Goal: Task Accomplishment & Management: Complete application form

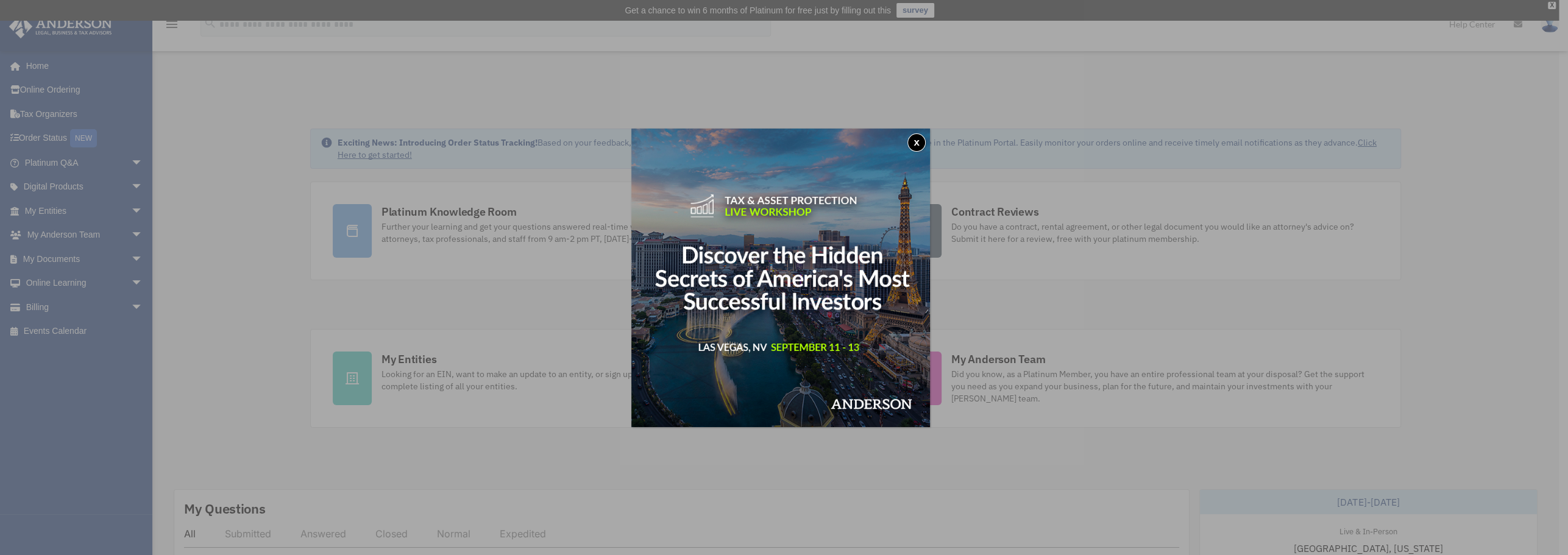
click at [917, 147] on button "x" at bounding box center [917, 142] width 18 height 18
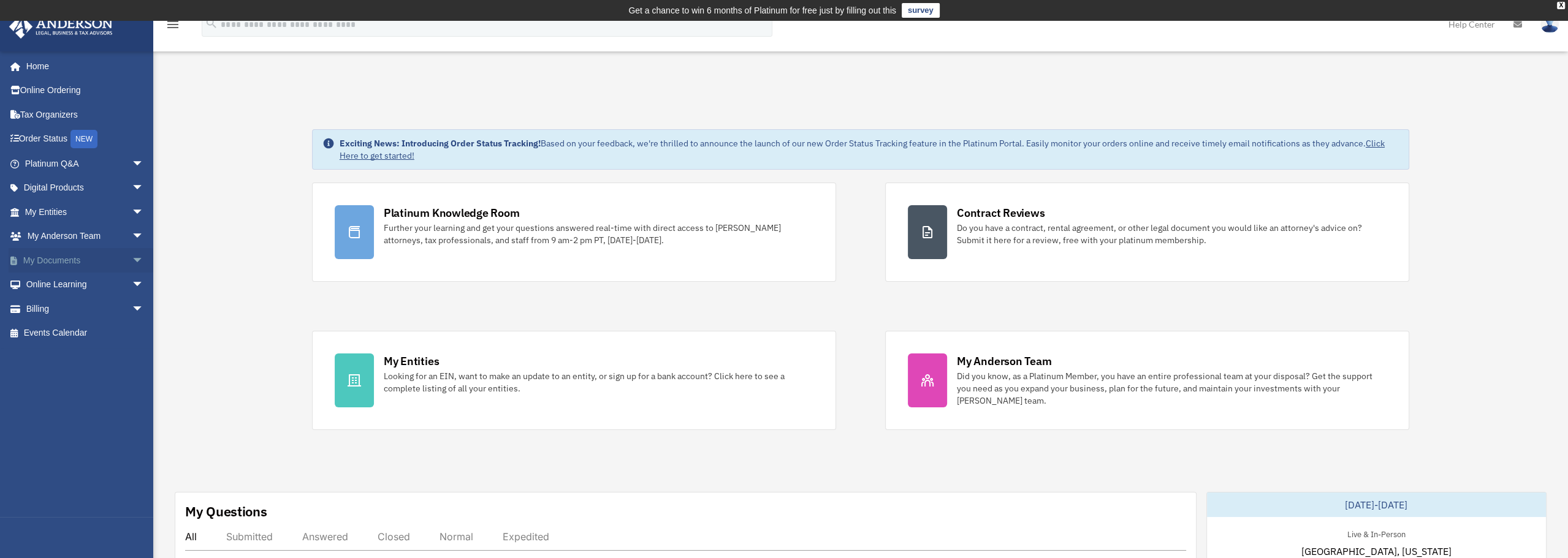
click at [132, 258] on span "arrow_drop_down" at bounding box center [144, 260] width 25 height 25
click at [56, 283] on link "Box" at bounding box center [90, 285] width 145 height 25
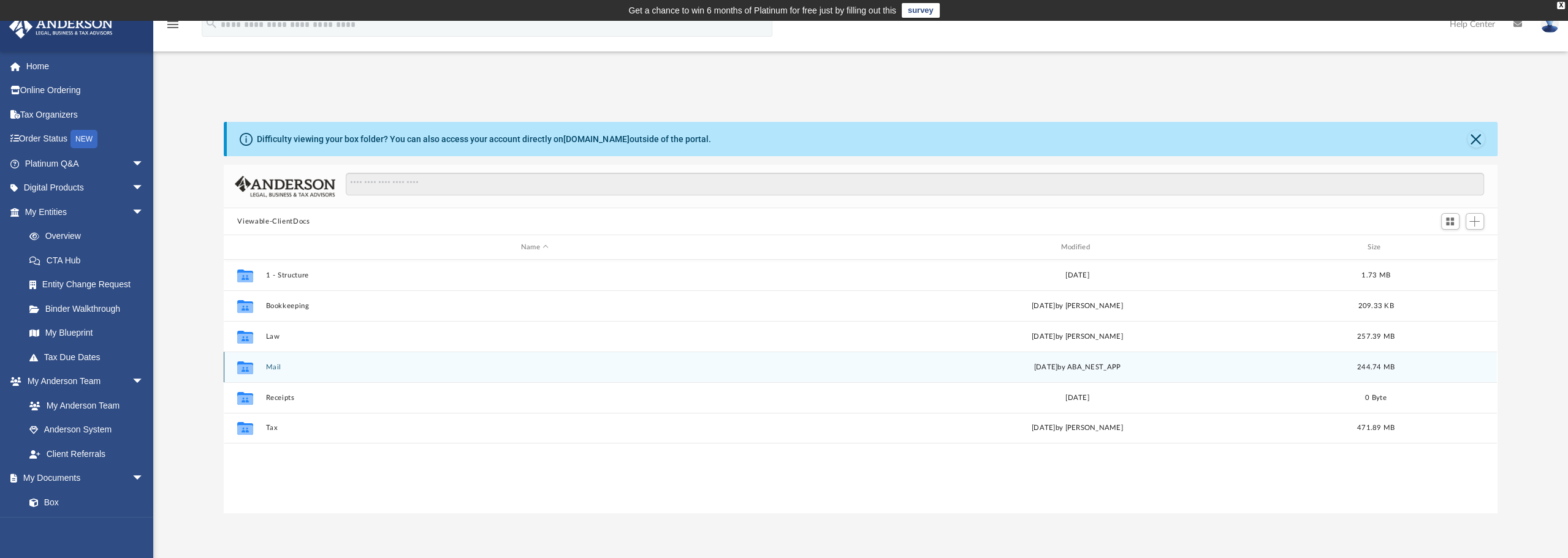
scroll to position [269, 1264]
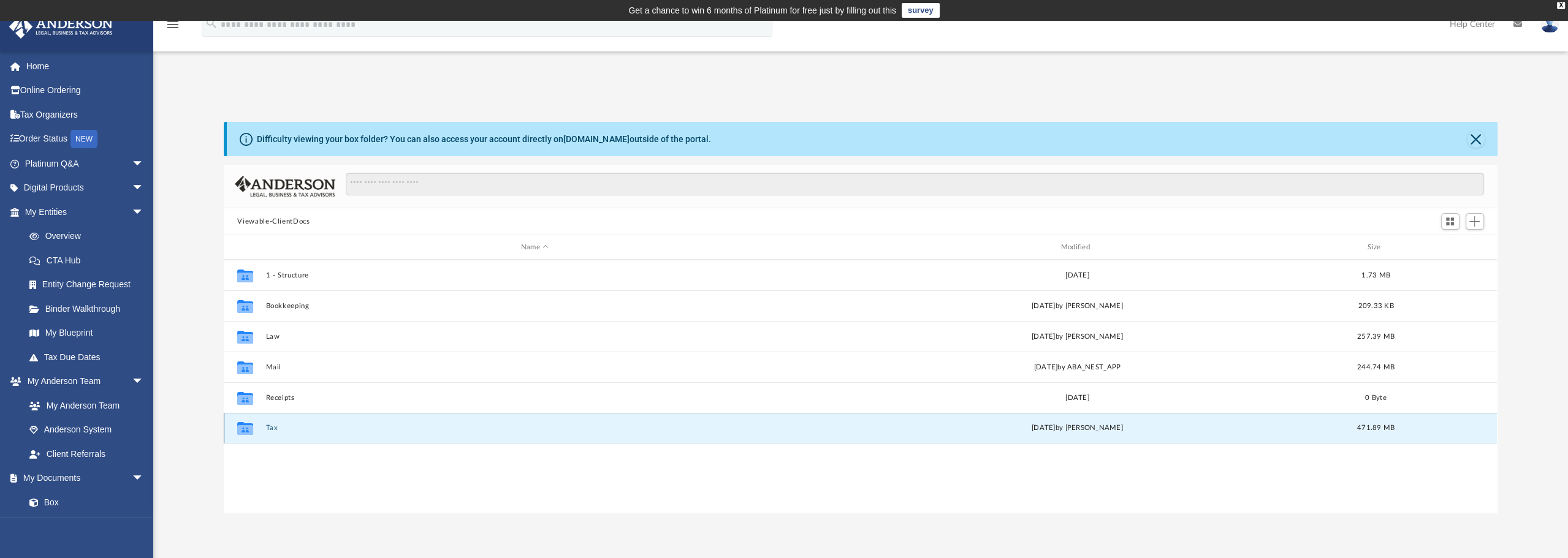
click at [274, 427] on button "Tax" at bounding box center [535, 428] width 537 height 8
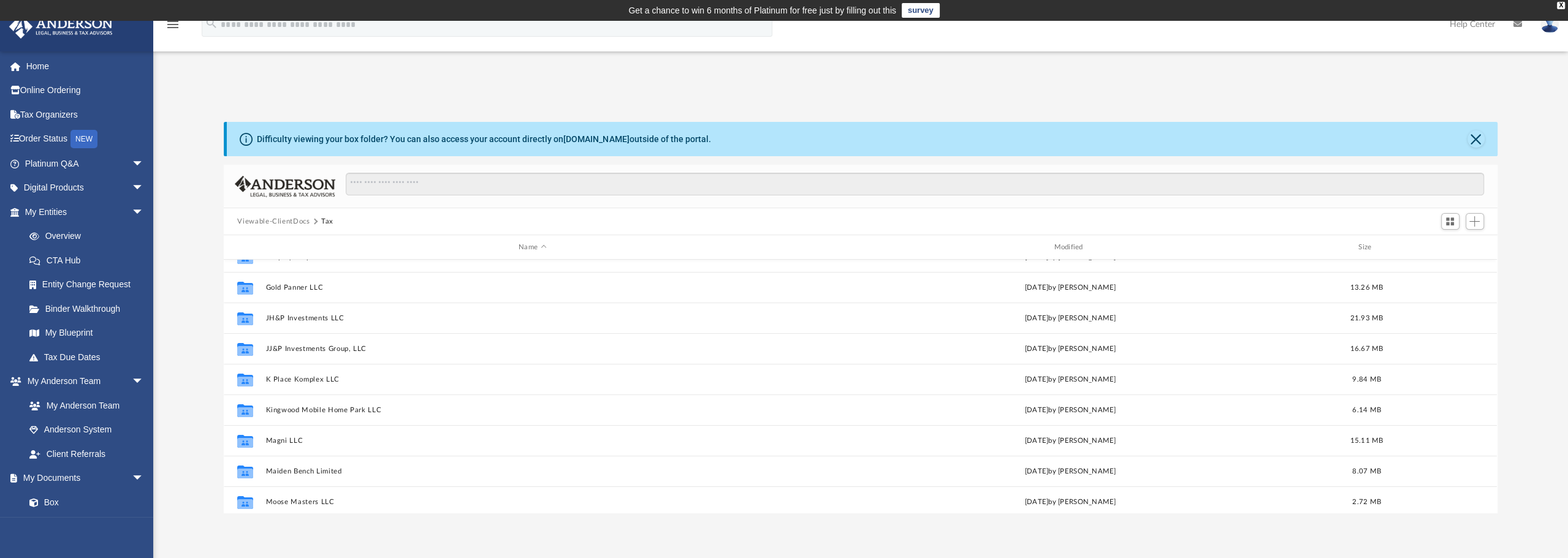
scroll to position [306, 0]
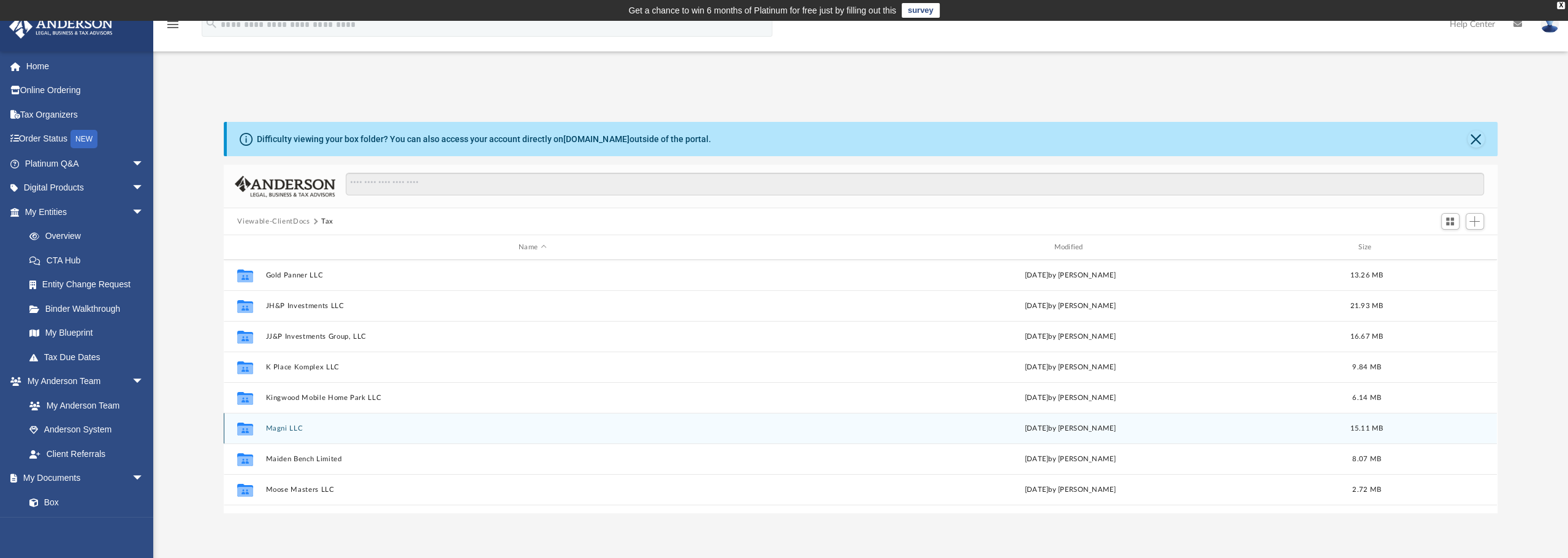
click at [293, 430] on button "Magni LLC" at bounding box center [532, 429] width 533 height 8
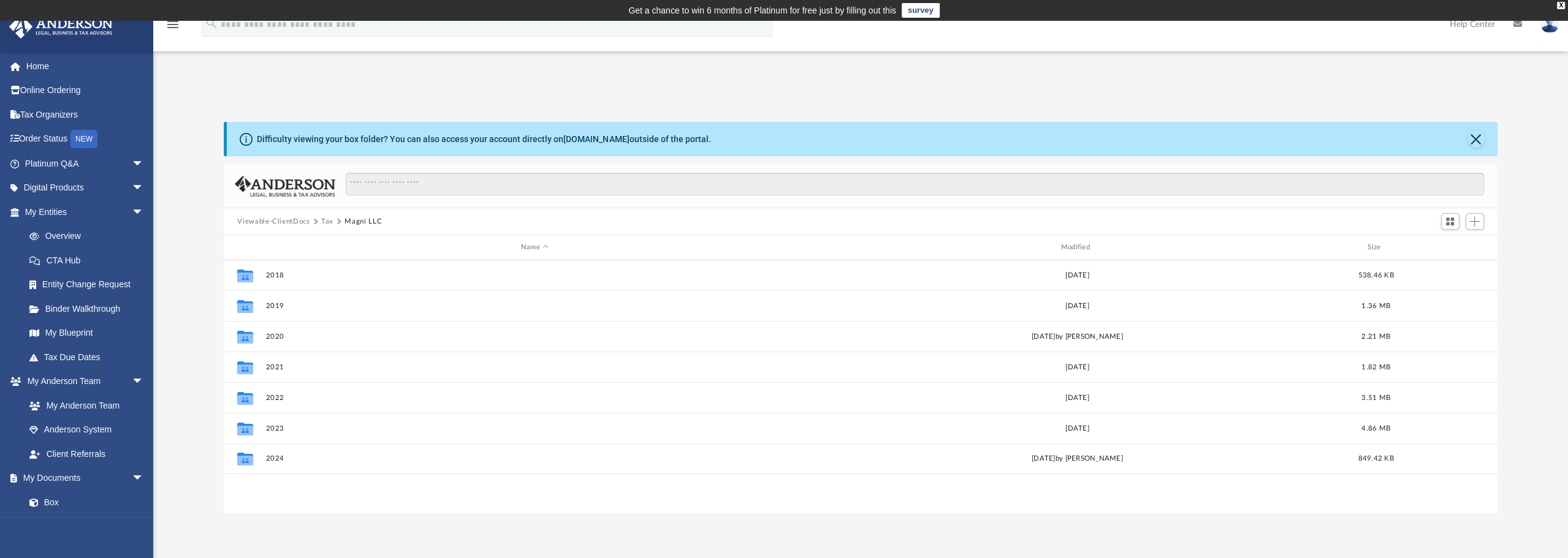
scroll to position [0, 0]
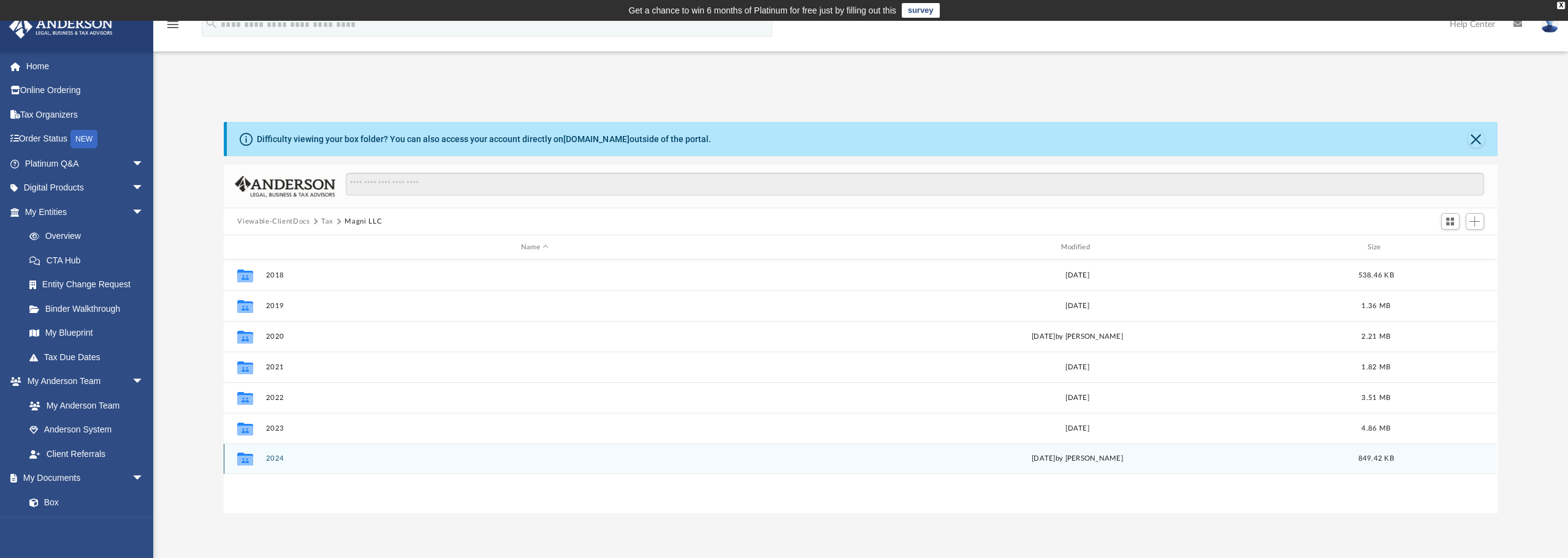
click at [286, 456] on button "2024" at bounding box center [535, 458] width 537 height 8
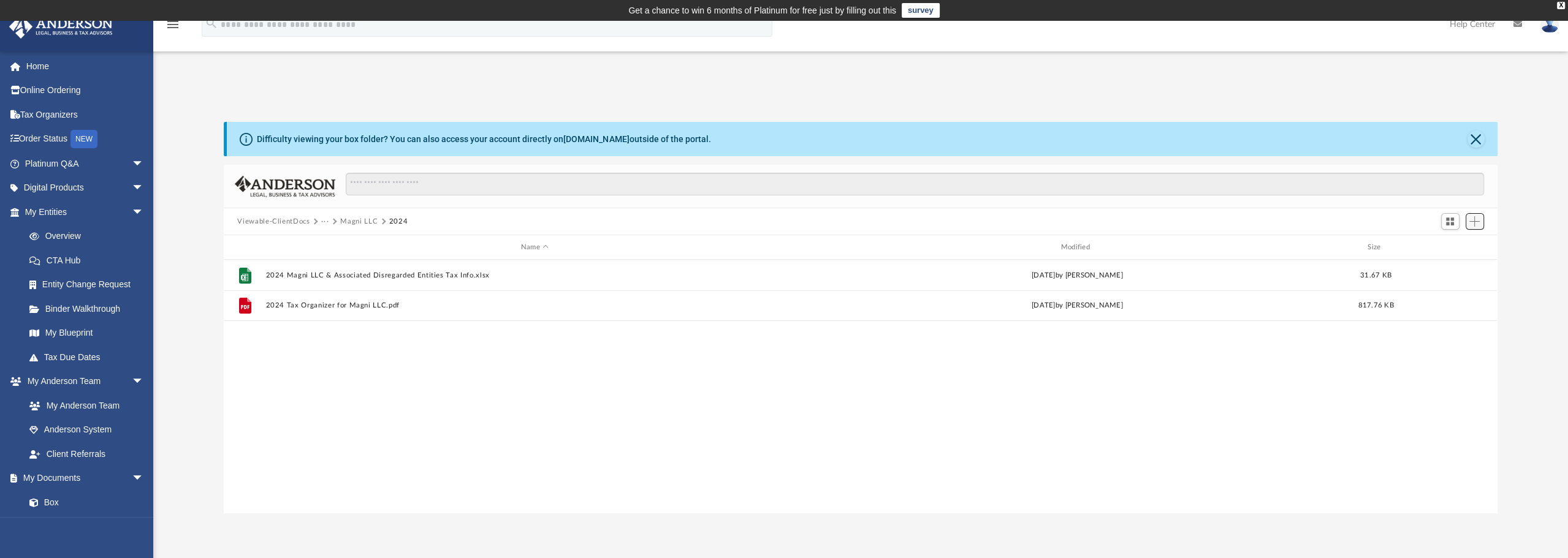
click at [1477, 224] on span "Add" at bounding box center [1474, 221] width 10 height 10
click at [1460, 248] on li "Upload" at bounding box center [1457, 246] width 39 height 13
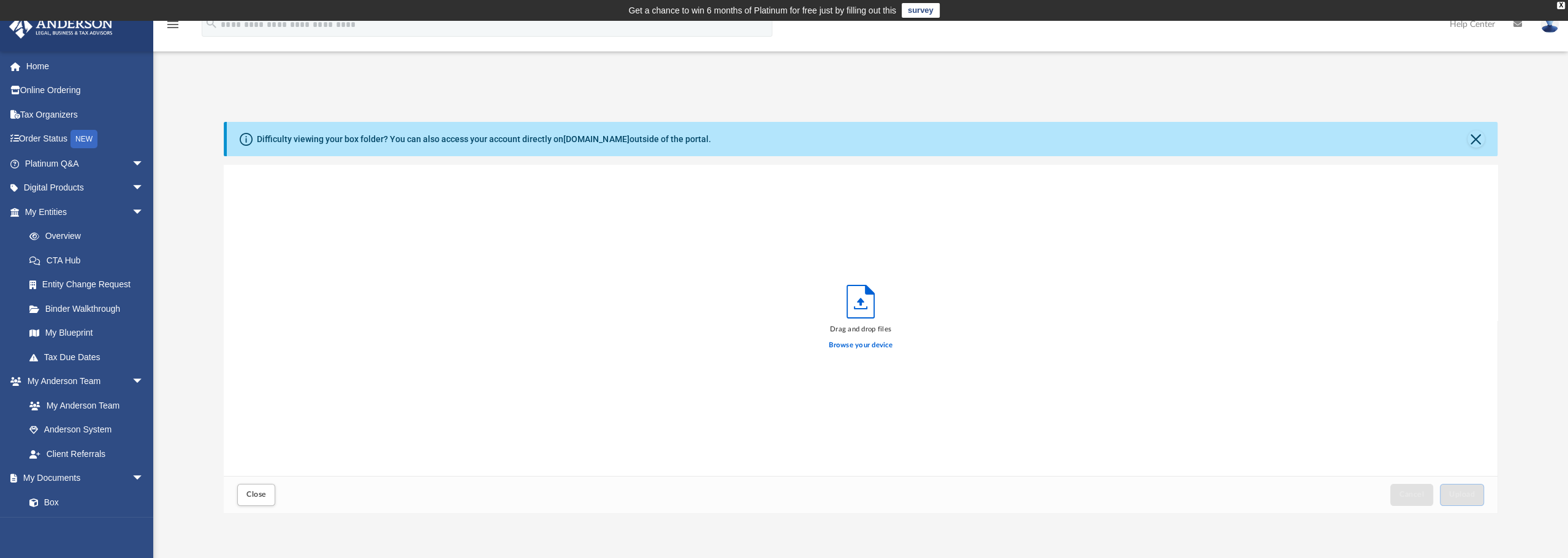
scroll to position [302, 1264]
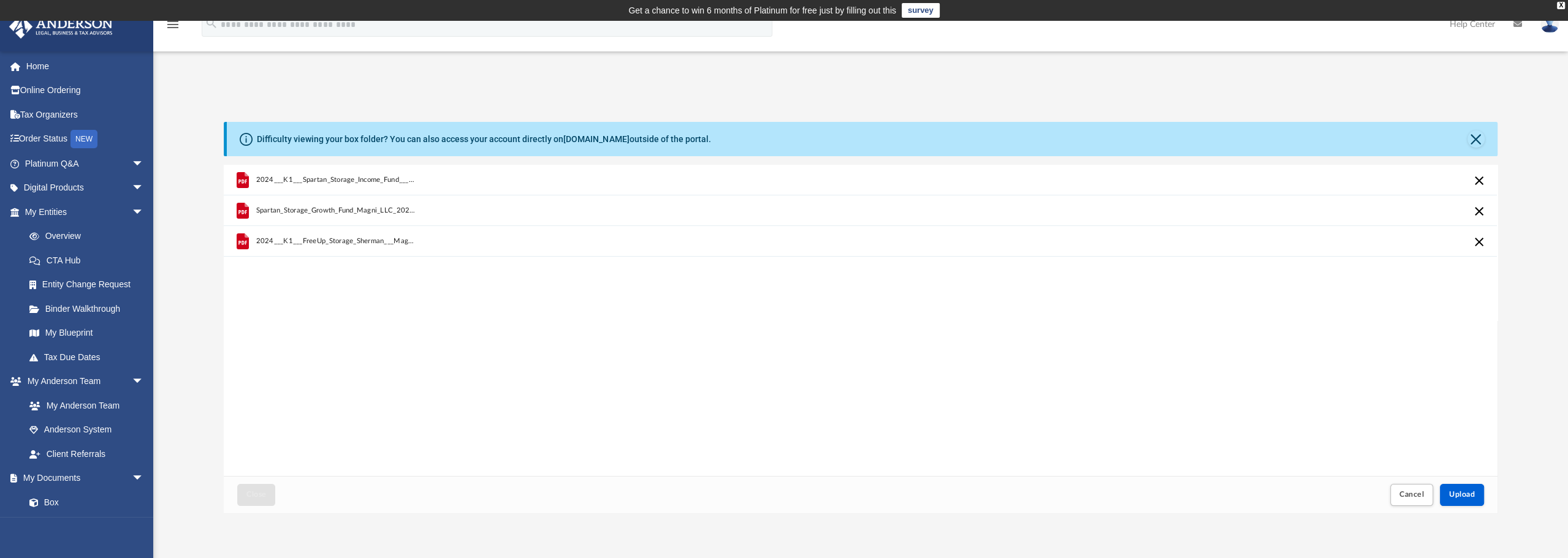
click at [1468, 495] on iframe at bounding box center [1497, 519] width 110 height 49
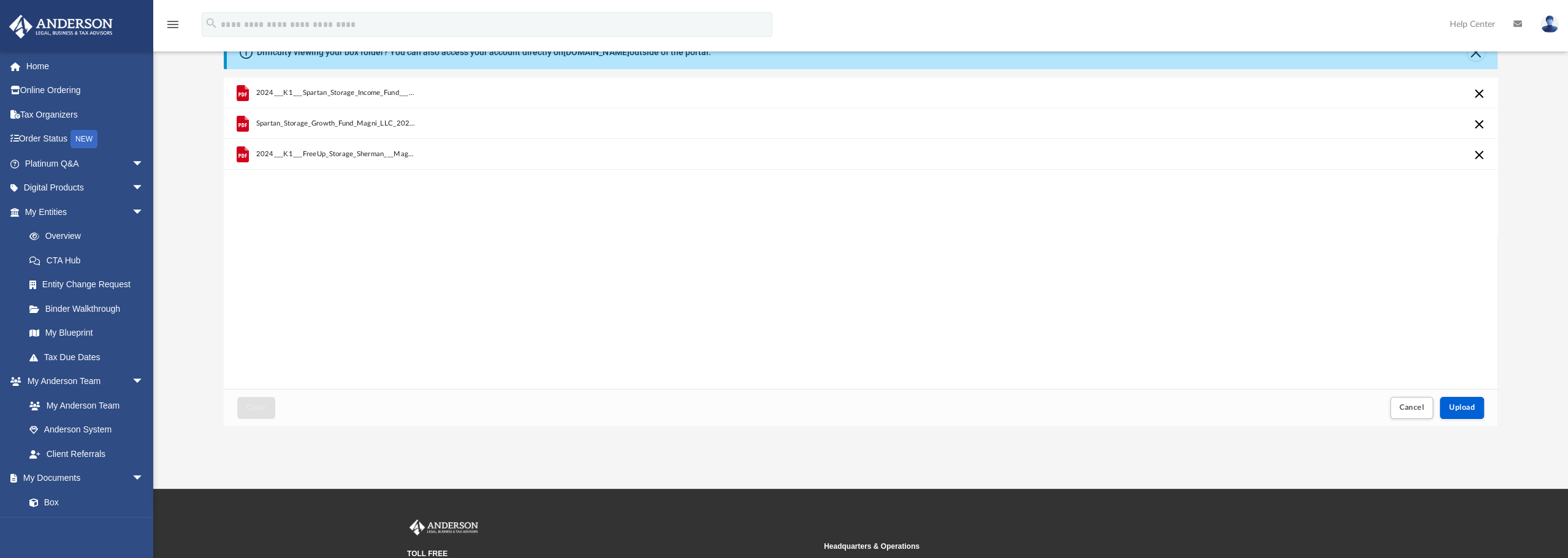
scroll to position [61, 0]
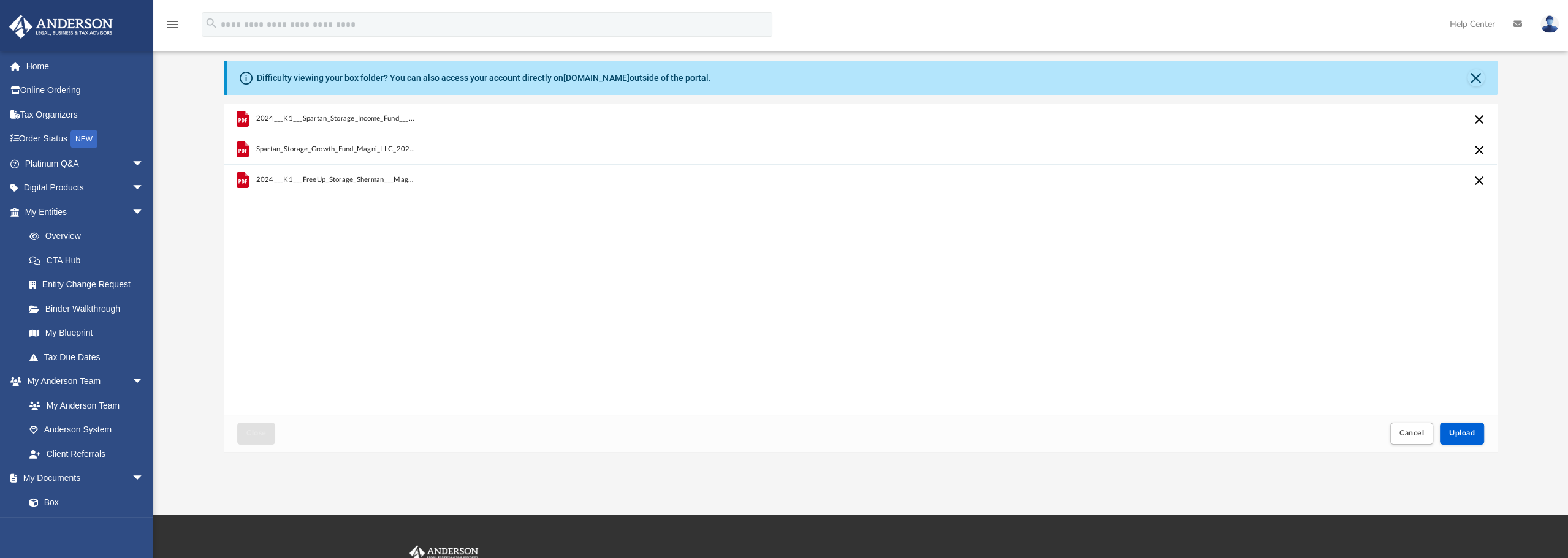
click at [1155, 325] on div "2024___K1___Spartan_Storage_Income_Fund___Magni_LLC.pdf Spartan_Storage_Growth_…" at bounding box center [860, 259] width 1273 height 311
click at [1462, 438] on button "Upload" at bounding box center [1462, 433] width 44 height 21
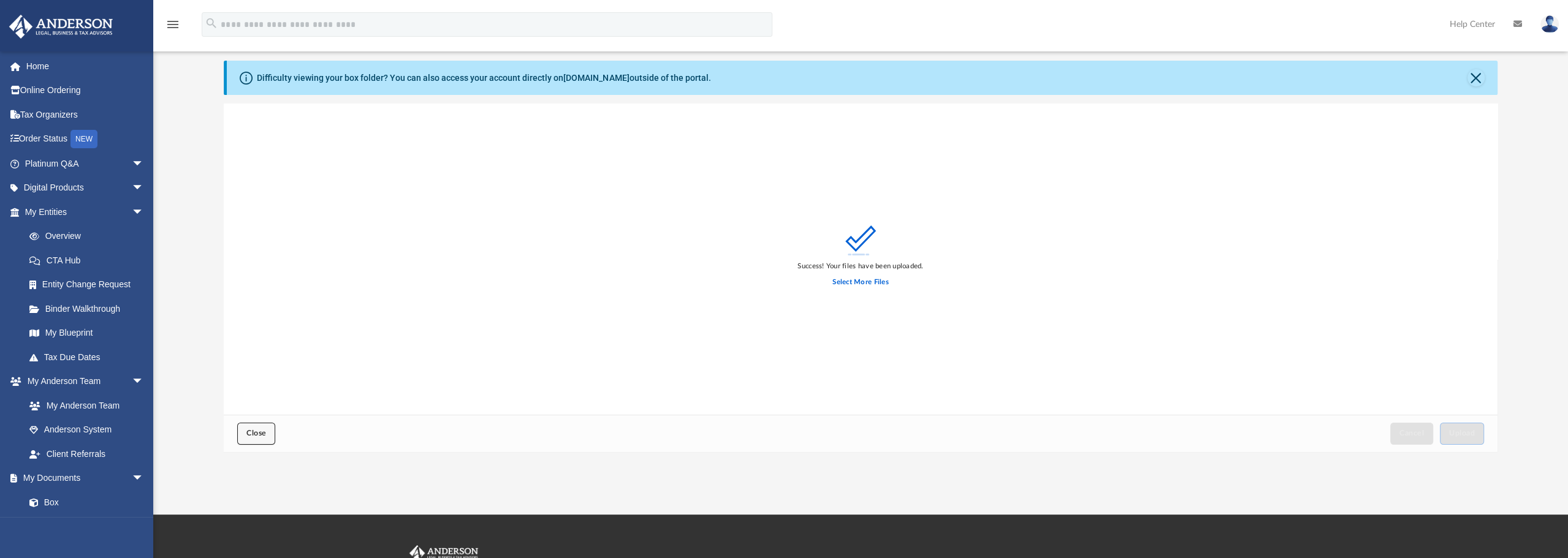
click at [251, 436] on span "Close" at bounding box center [256, 433] width 19 height 7
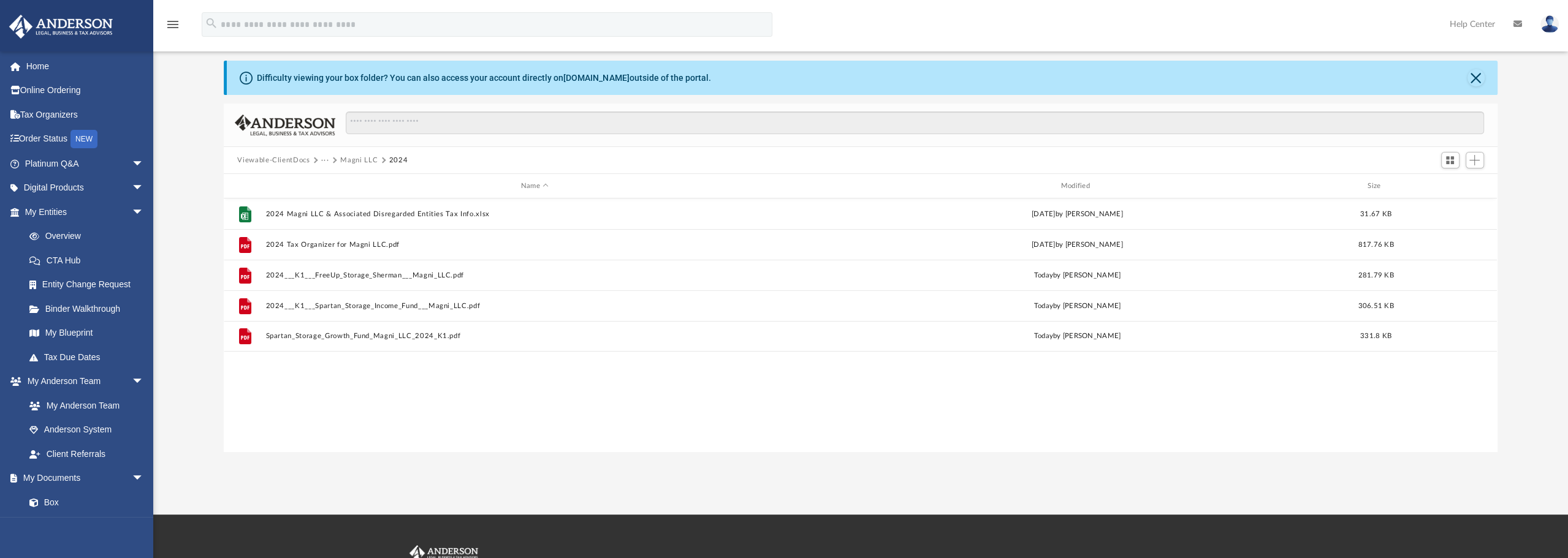
click at [346, 159] on button "Magni LLC" at bounding box center [359, 161] width 38 height 11
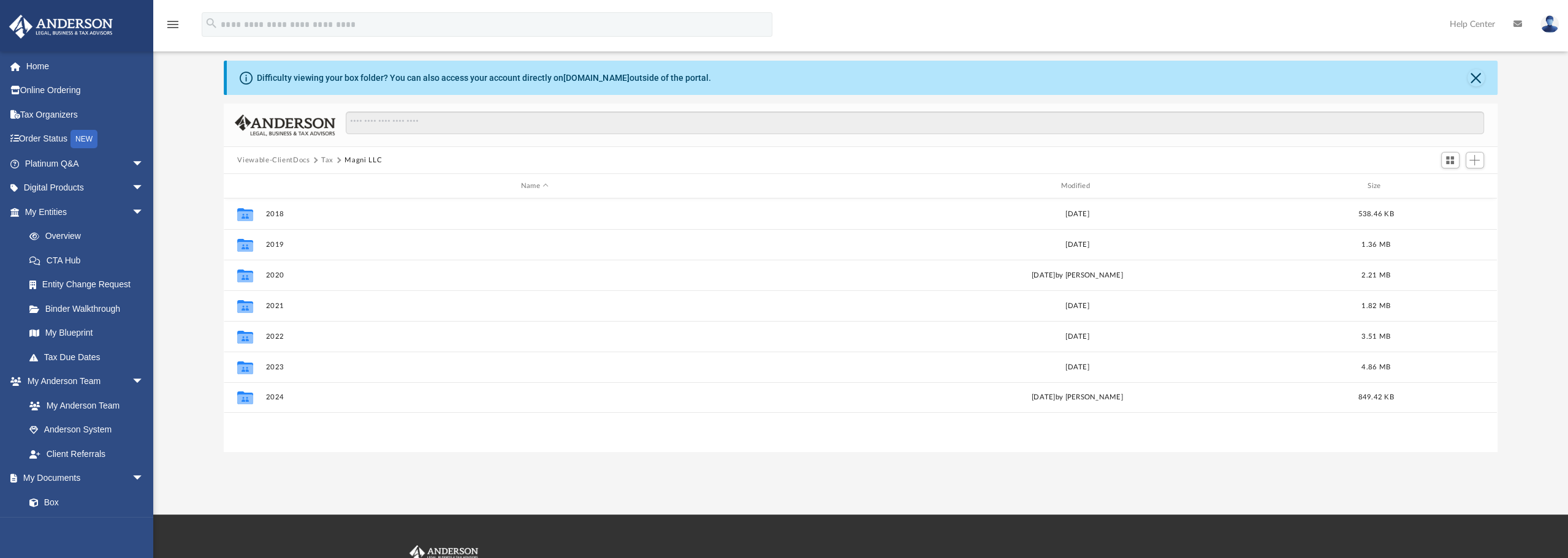
click at [325, 158] on button "Tax" at bounding box center [327, 161] width 12 height 11
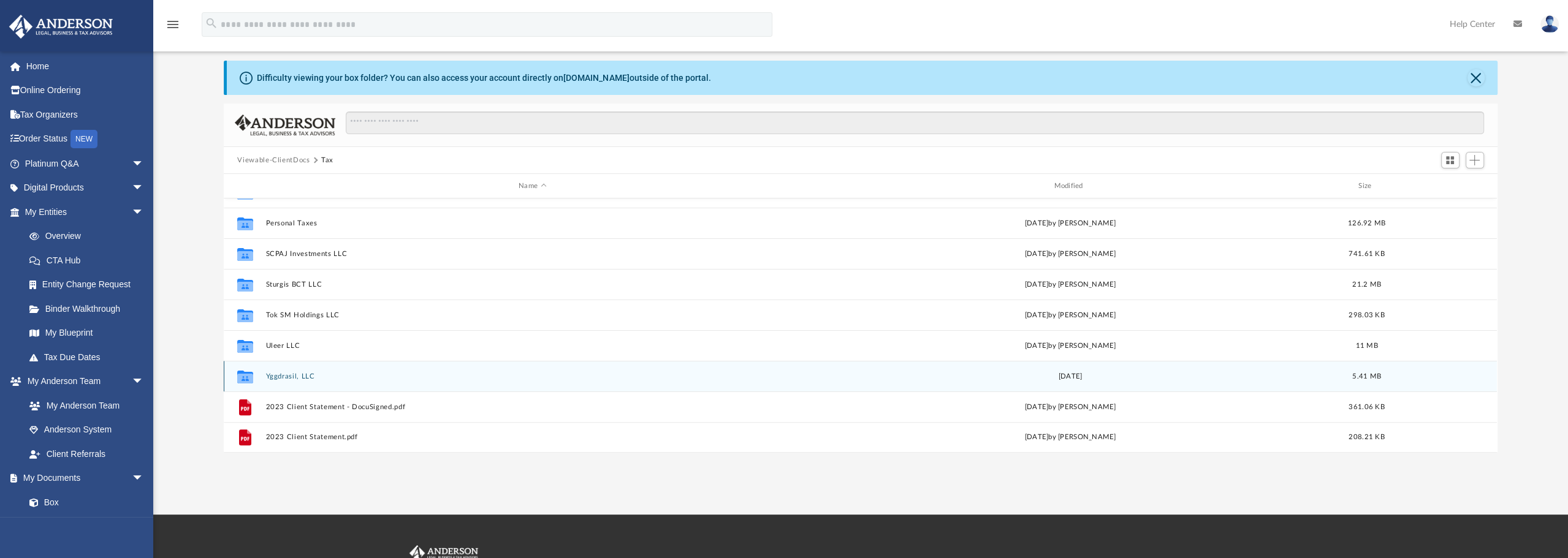
scroll to position [542, 0]
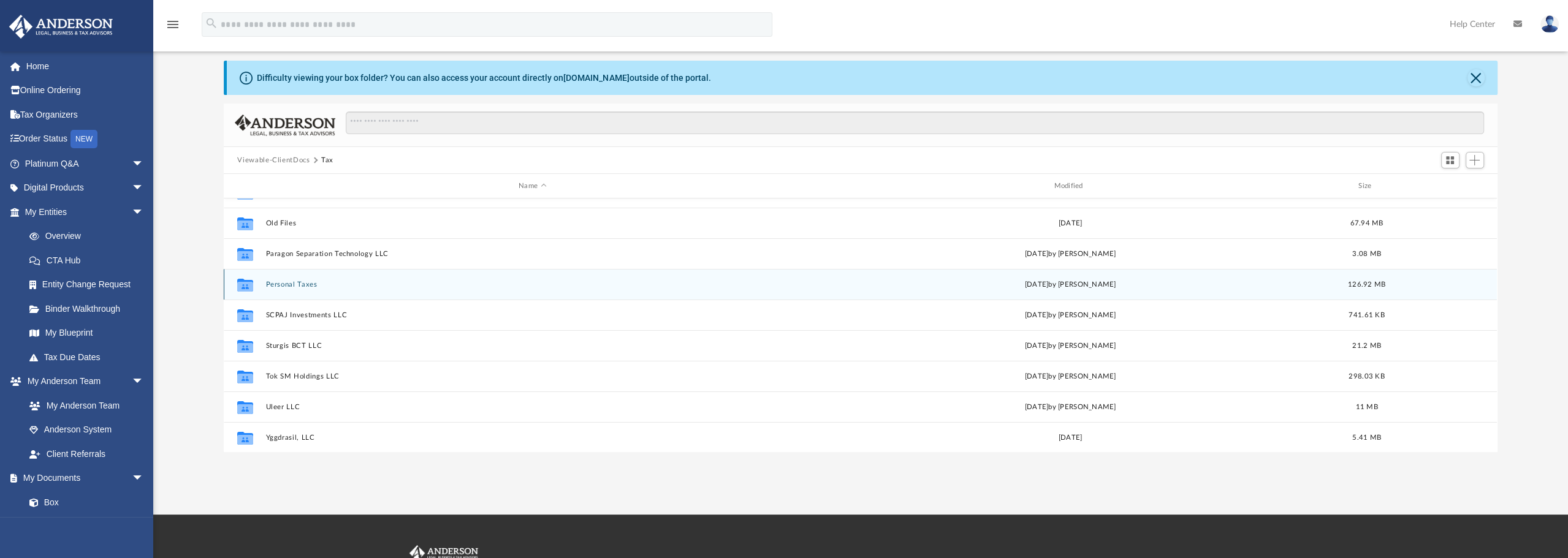
click at [304, 284] on button "Personal Taxes" at bounding box center [532, 285] width 533 height 8
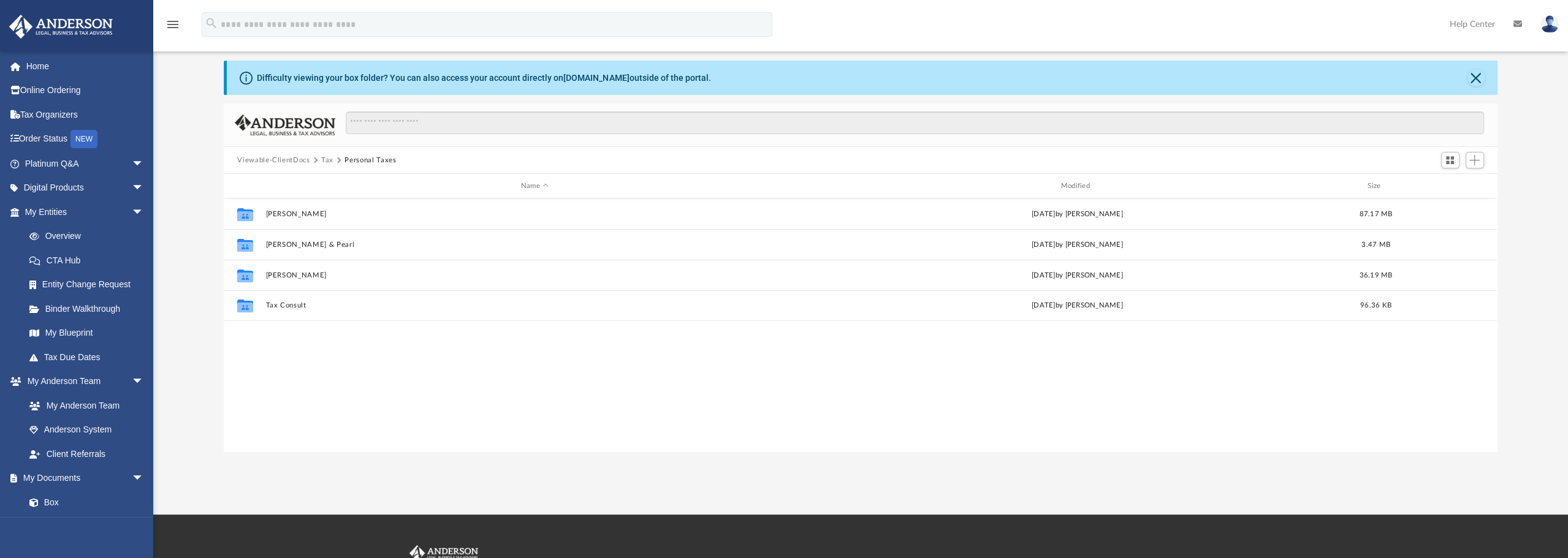
scroll to position [0, 0]
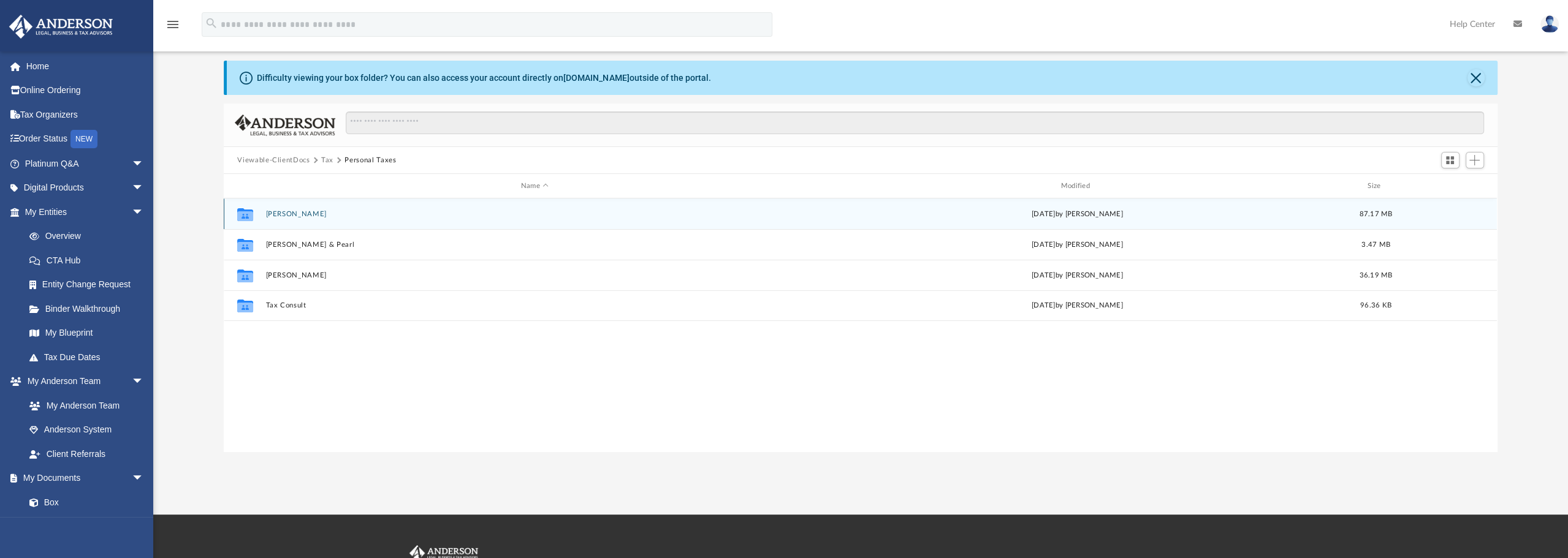
click at [310, 212] on button "[PERSON_NAME]" at bounding box center [535, 214] width 537 height 8
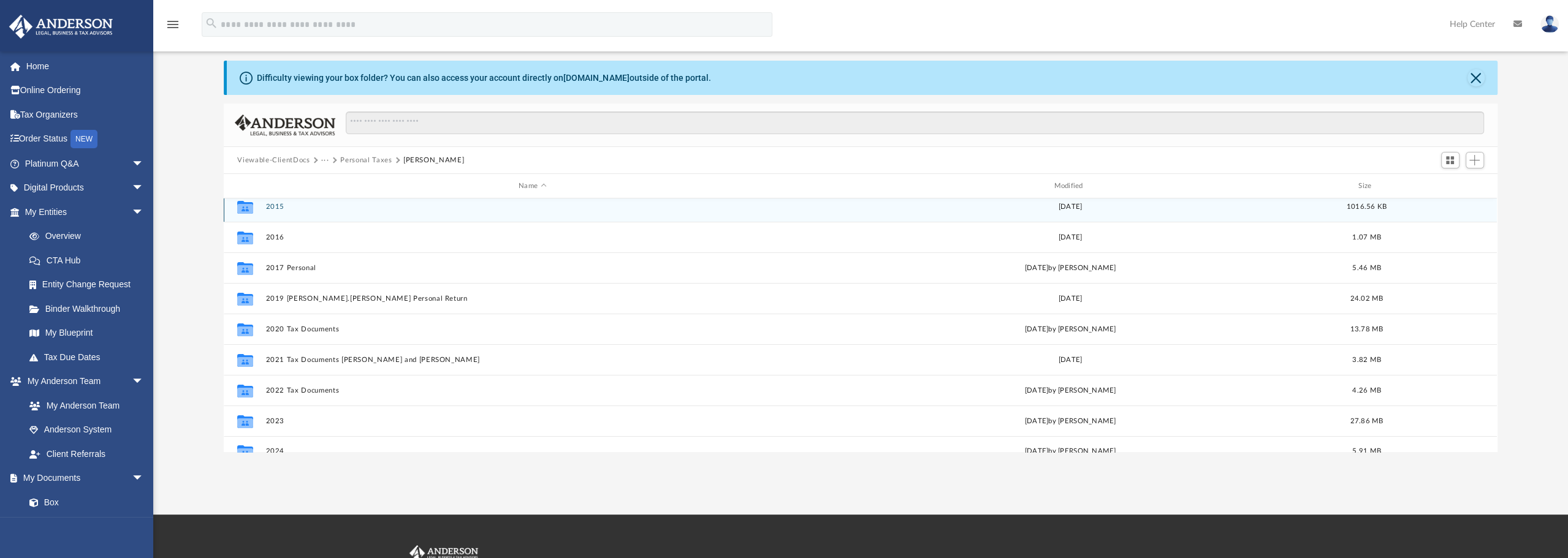
scroll to position [21, 0]
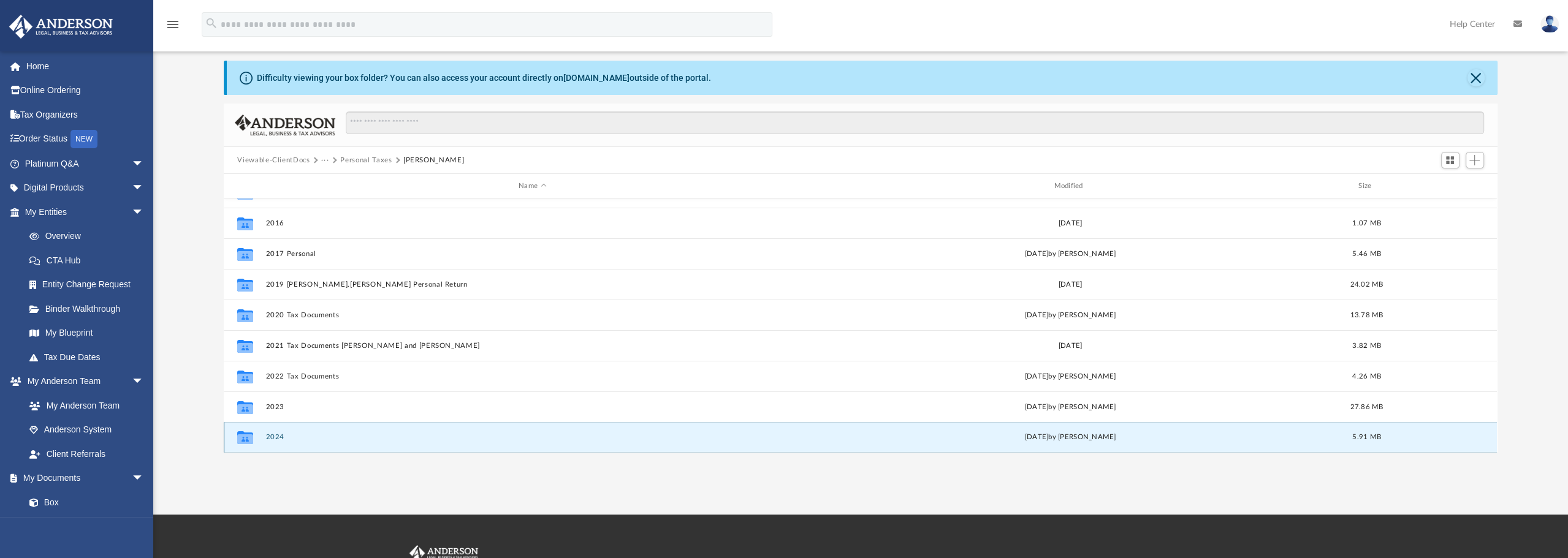
click at [278, 433] on button "2024" at bounding box center [532, 437] width 533 height 8
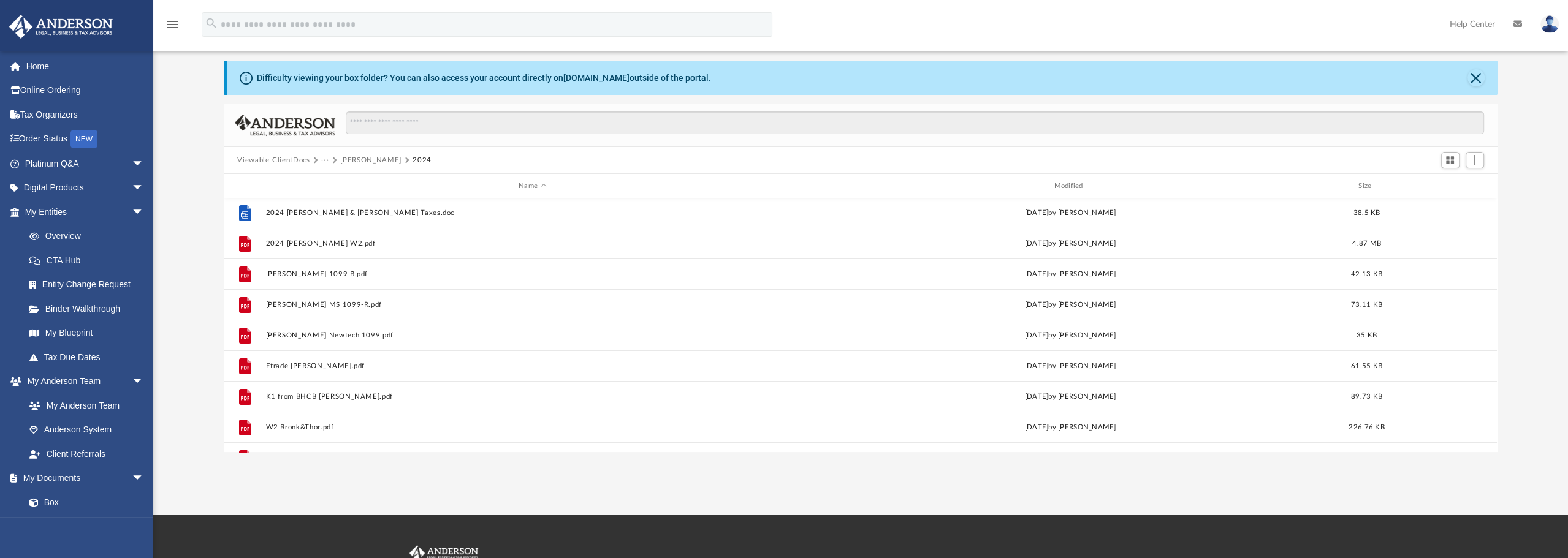
scroll to position [0, 0]
click at [1475, 160] on span "Add" at bounding box center [1474, 161] width 10 height 10
click at [1455, 186] on li "Upload" at bounding box center [1457, 184] width 39 height 13
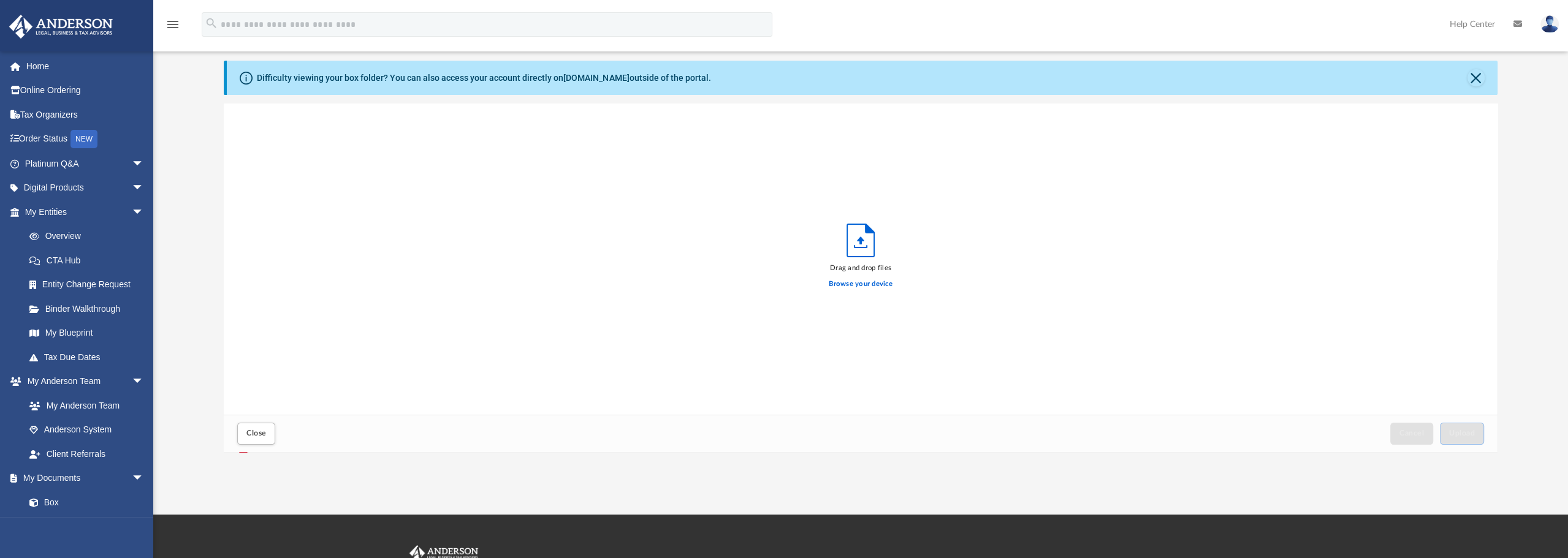
scroll to position [302, 1264]
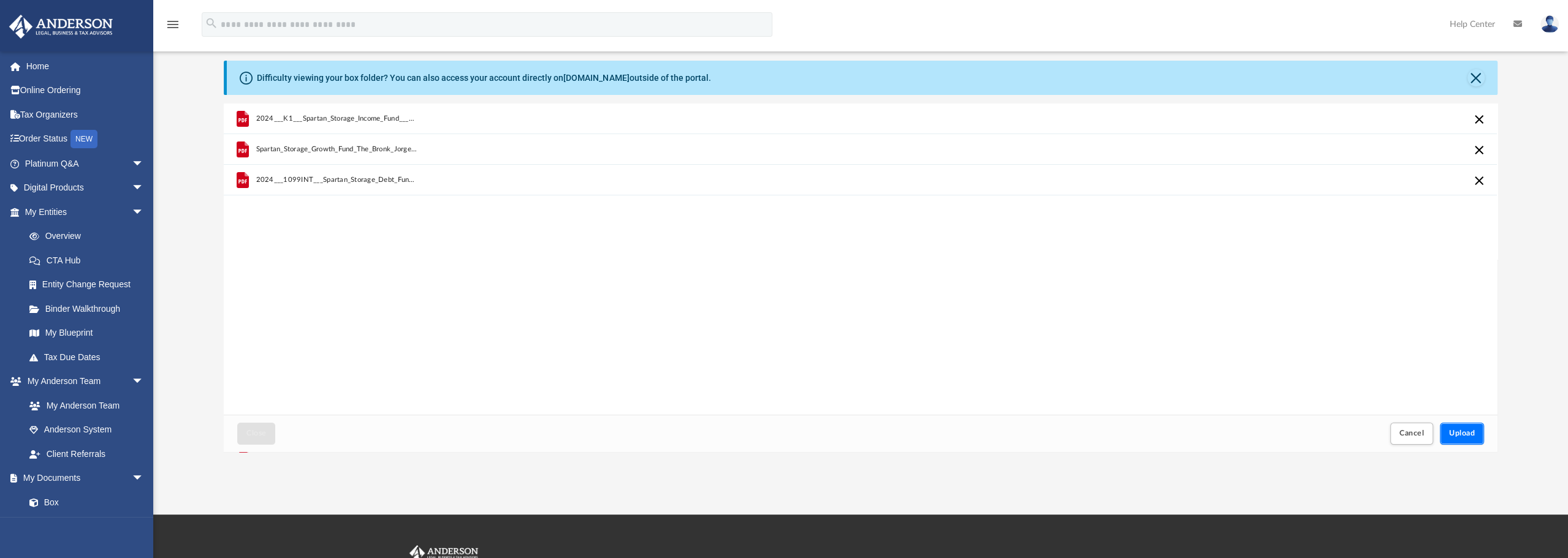
click at [1477, 430] on button "Upload" at bounding box center [1462, 433] width 44 height 21
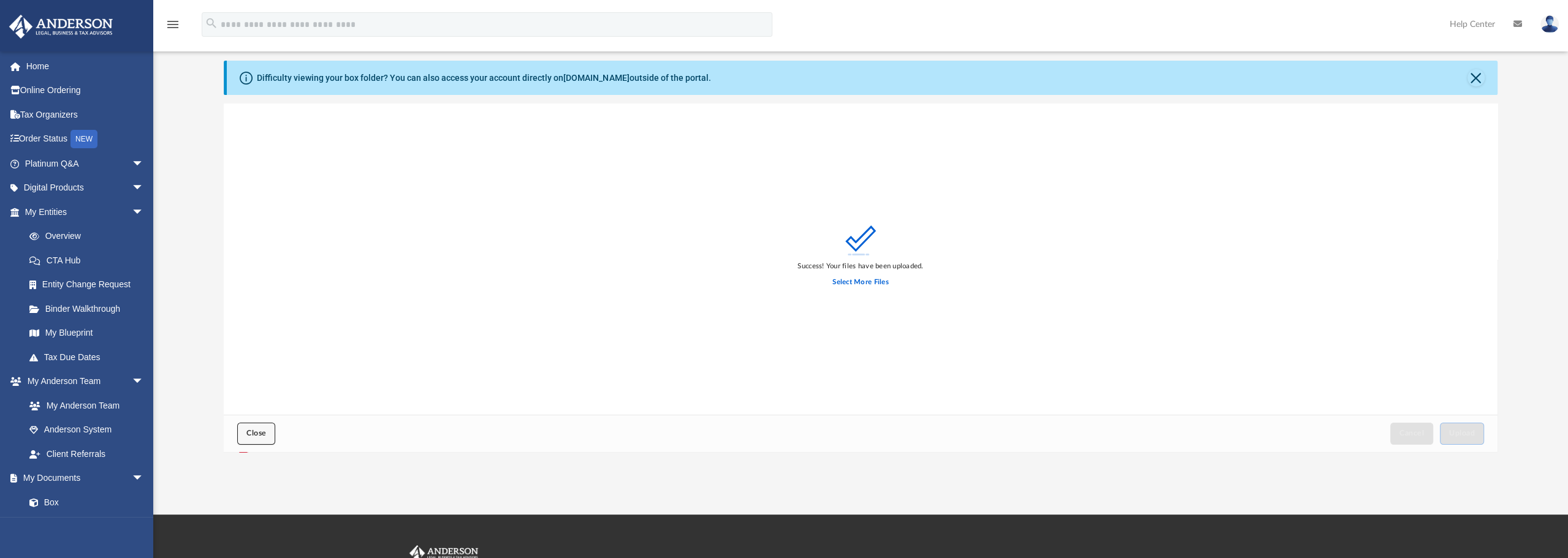
click at [253, 436] on span "Close" at bounding box center [256, 433] width 19 height 7
